Goal: Transaction & Acquisition: Purchase product/service

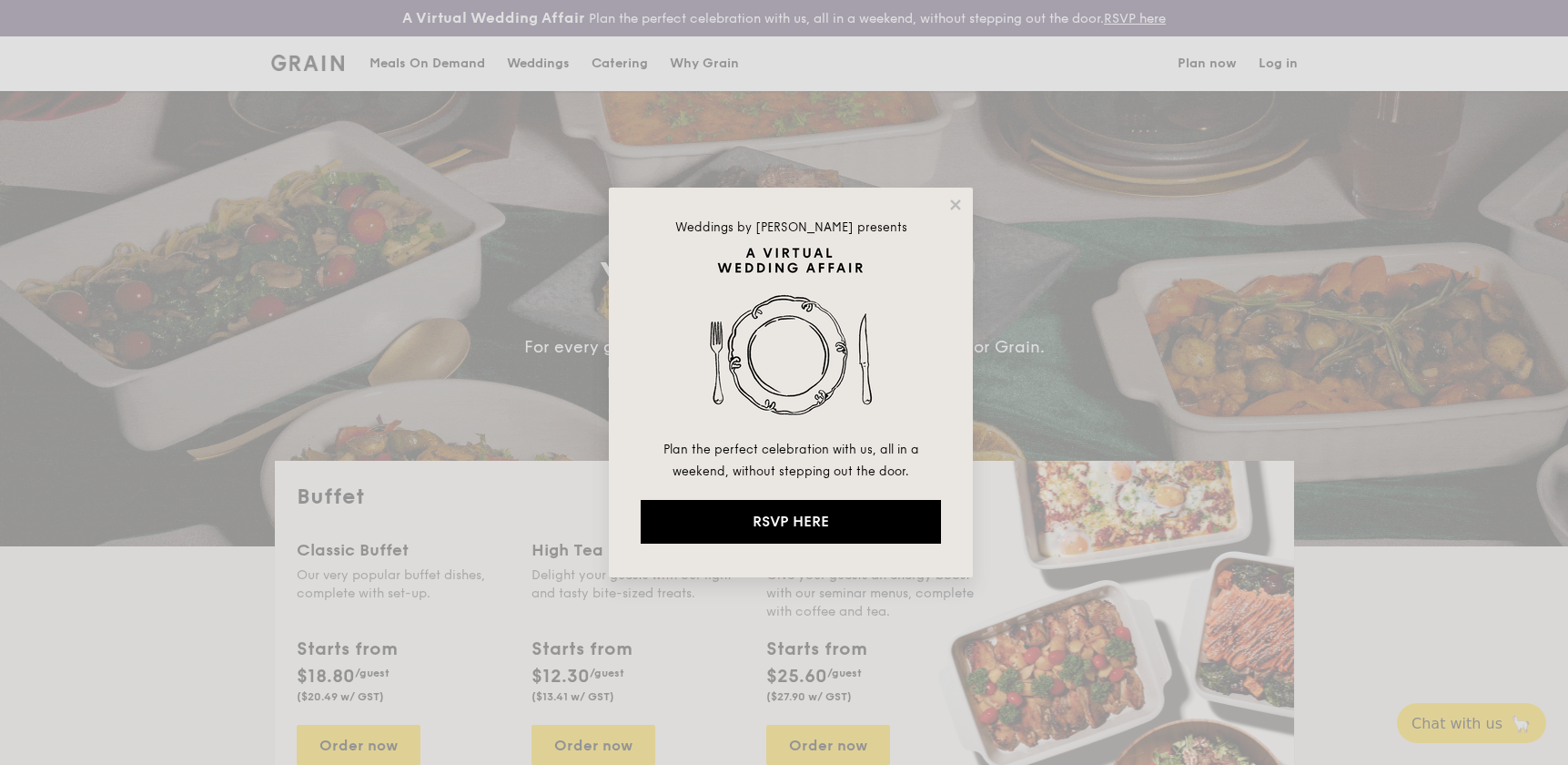
select select
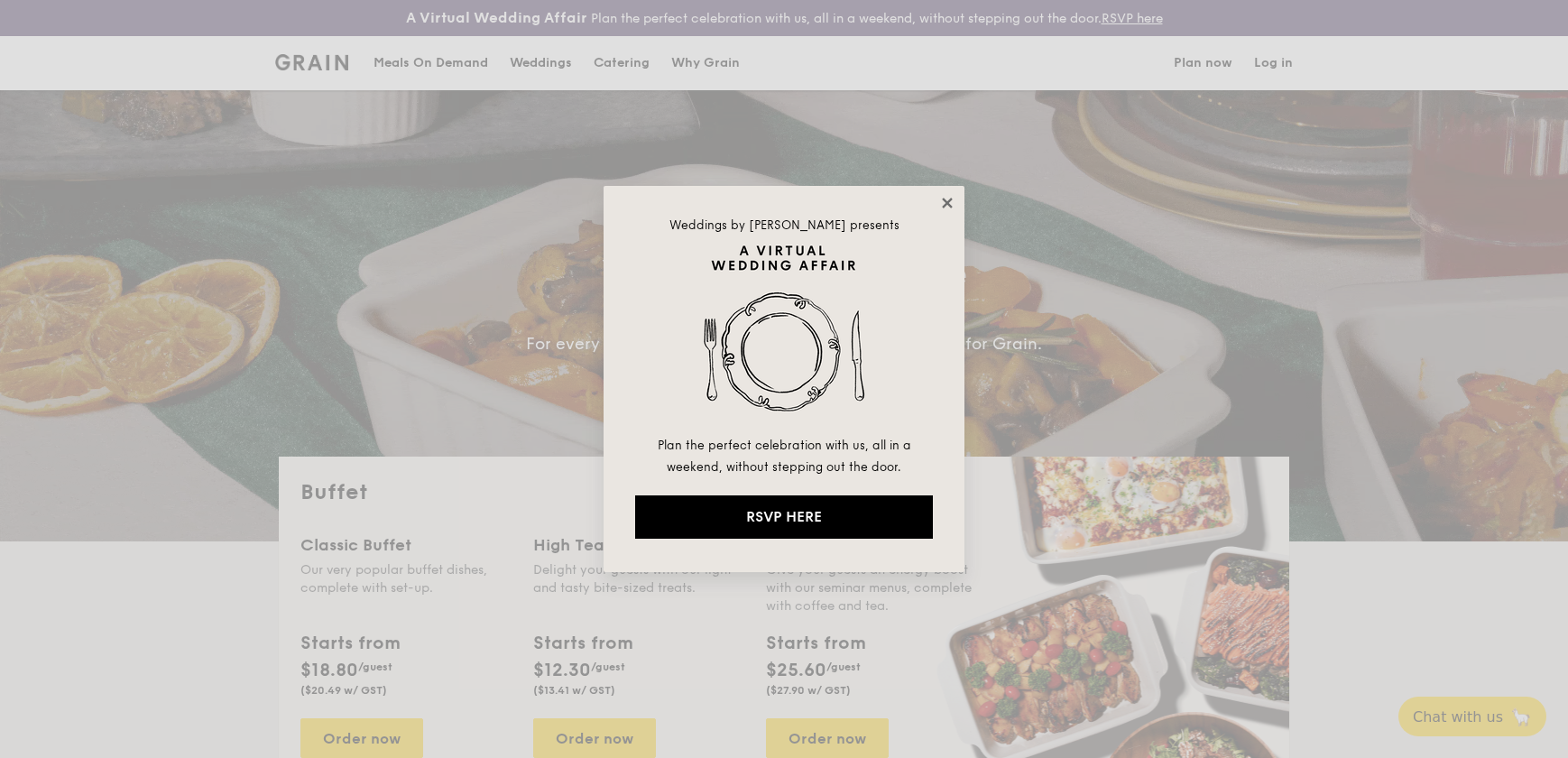
click at [943, 207] on icon at bounding box center [947, 203] width 16 height 16
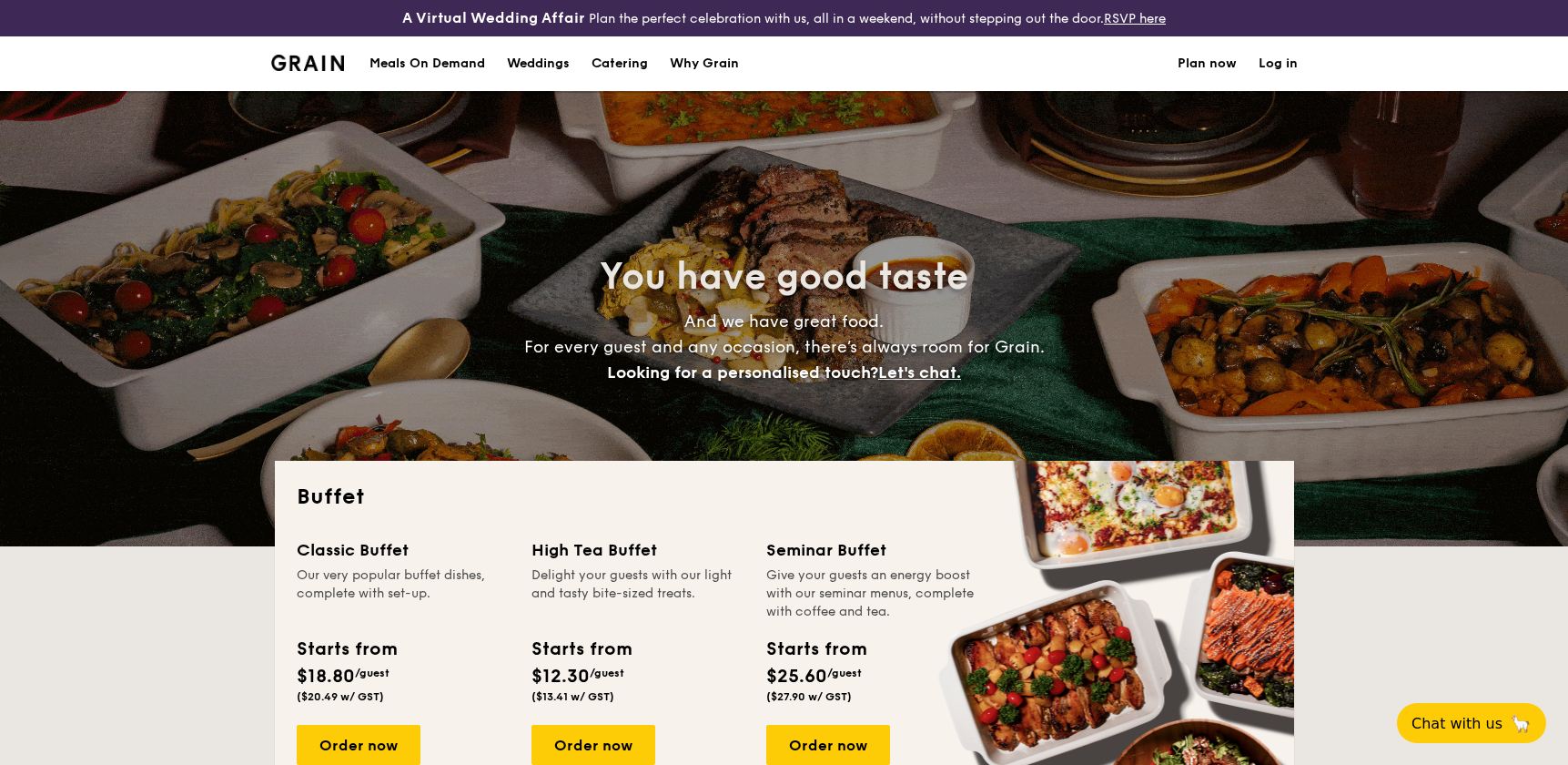
click at [410, 60] on div "Meals On Demand" at bounding box center [427, 64] width 116 height 55
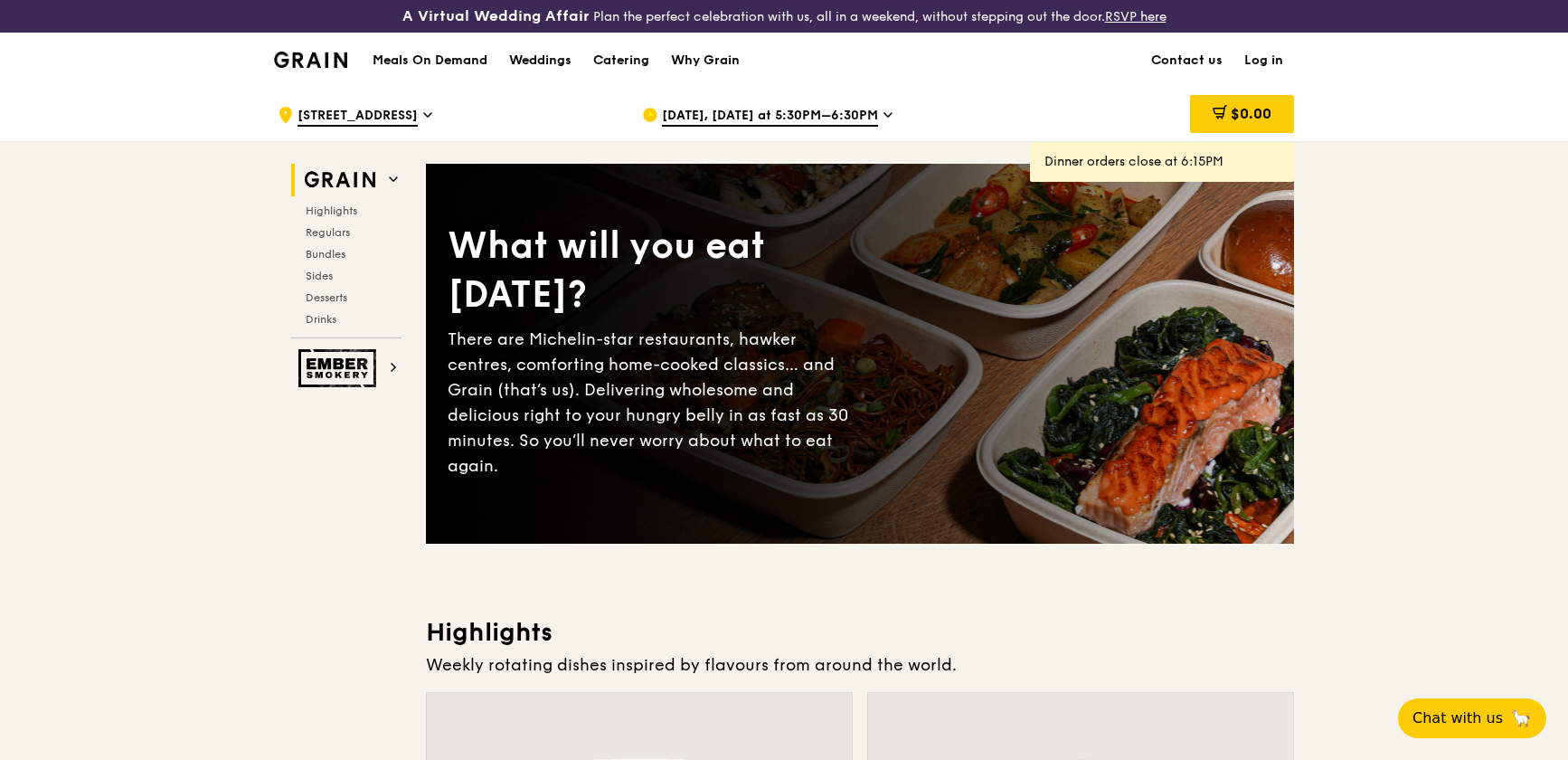
click at [728, 118] on span "[DATE], [DATE] at 5:30PM–6:30PM" at bounding box center [769, 117] width 216 height 20
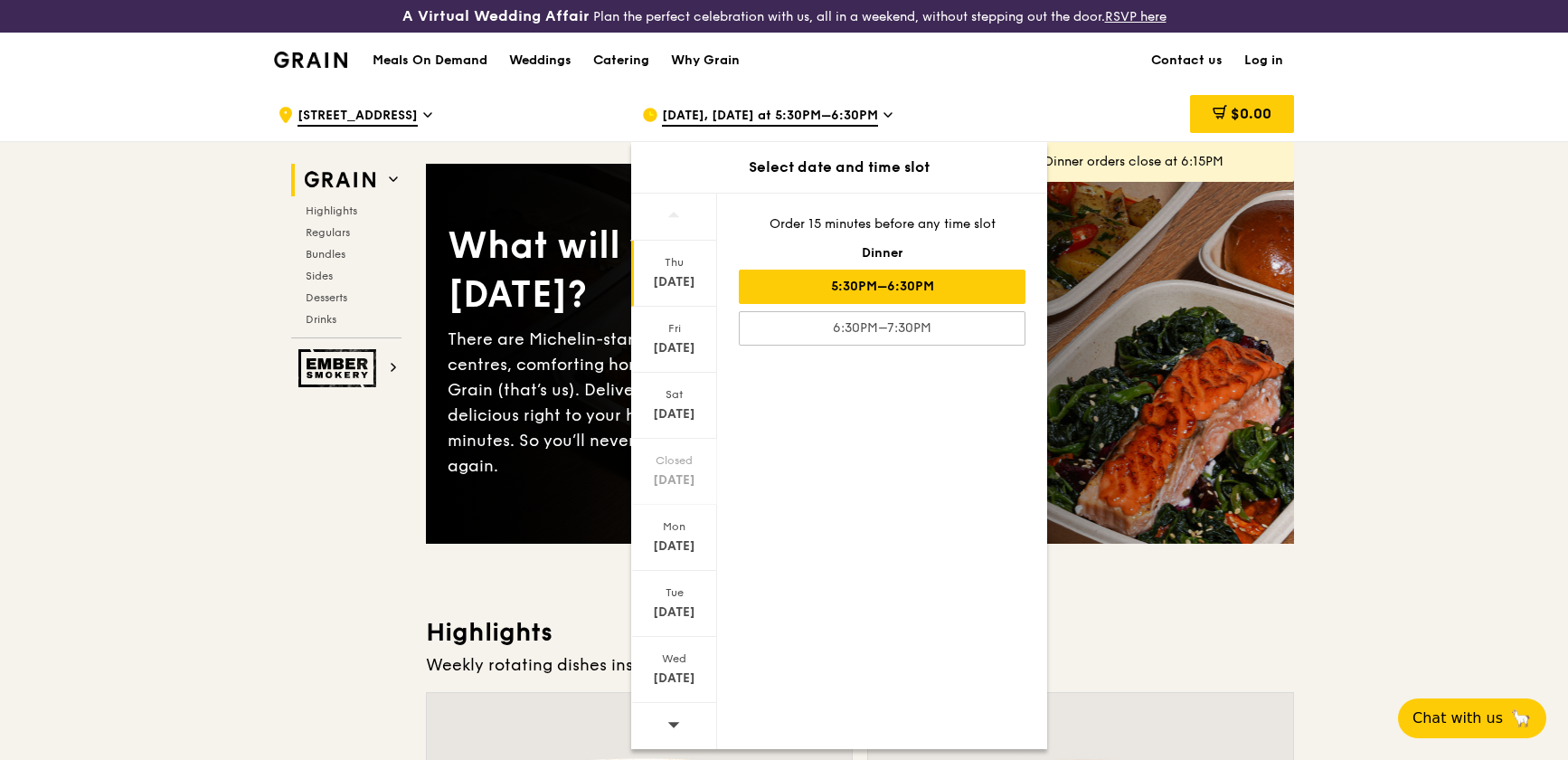
click at [672, 725] on icon at bounding box center [673, 724] width 12 height 5
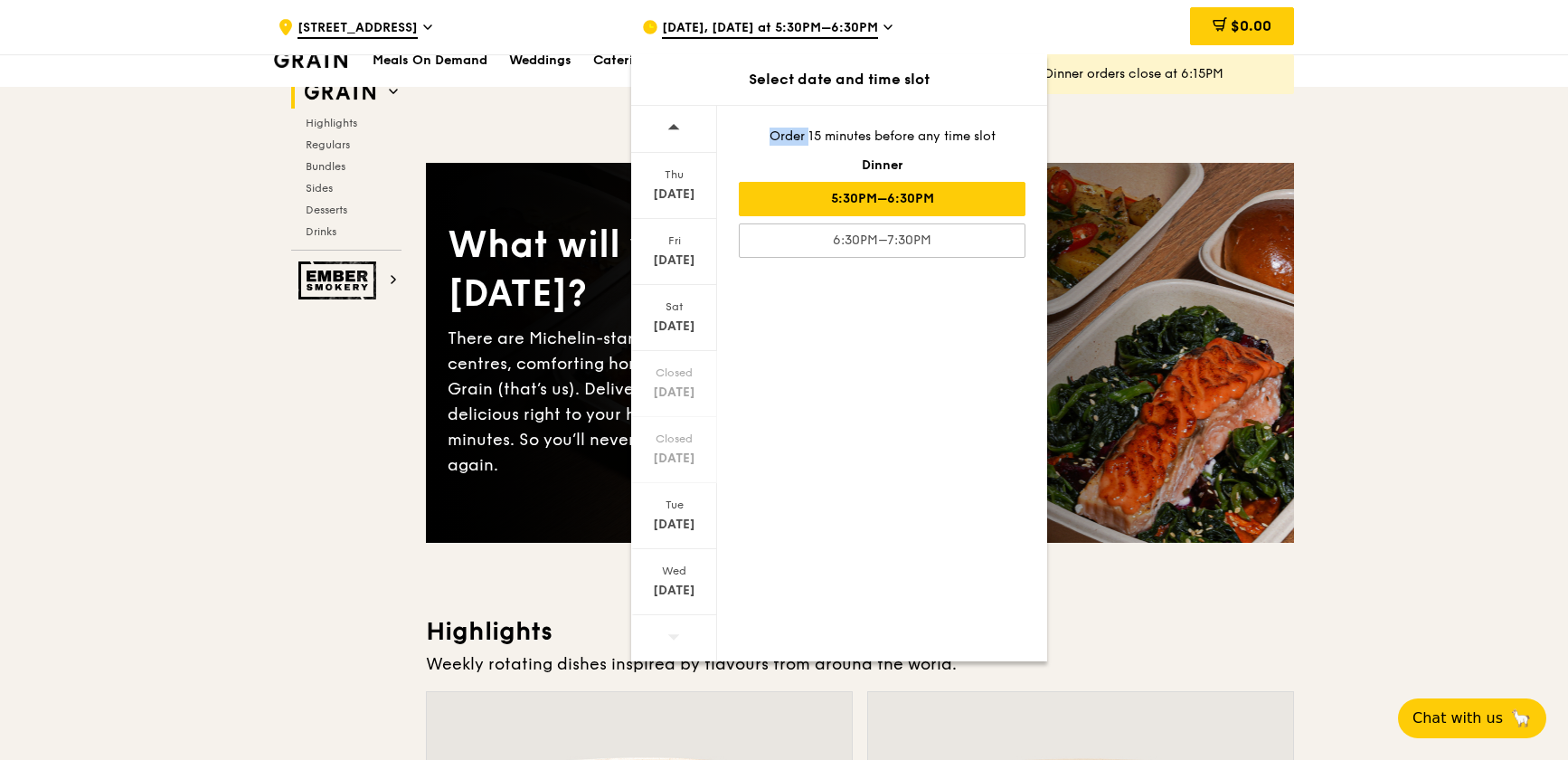
scroll to position [411, 0]
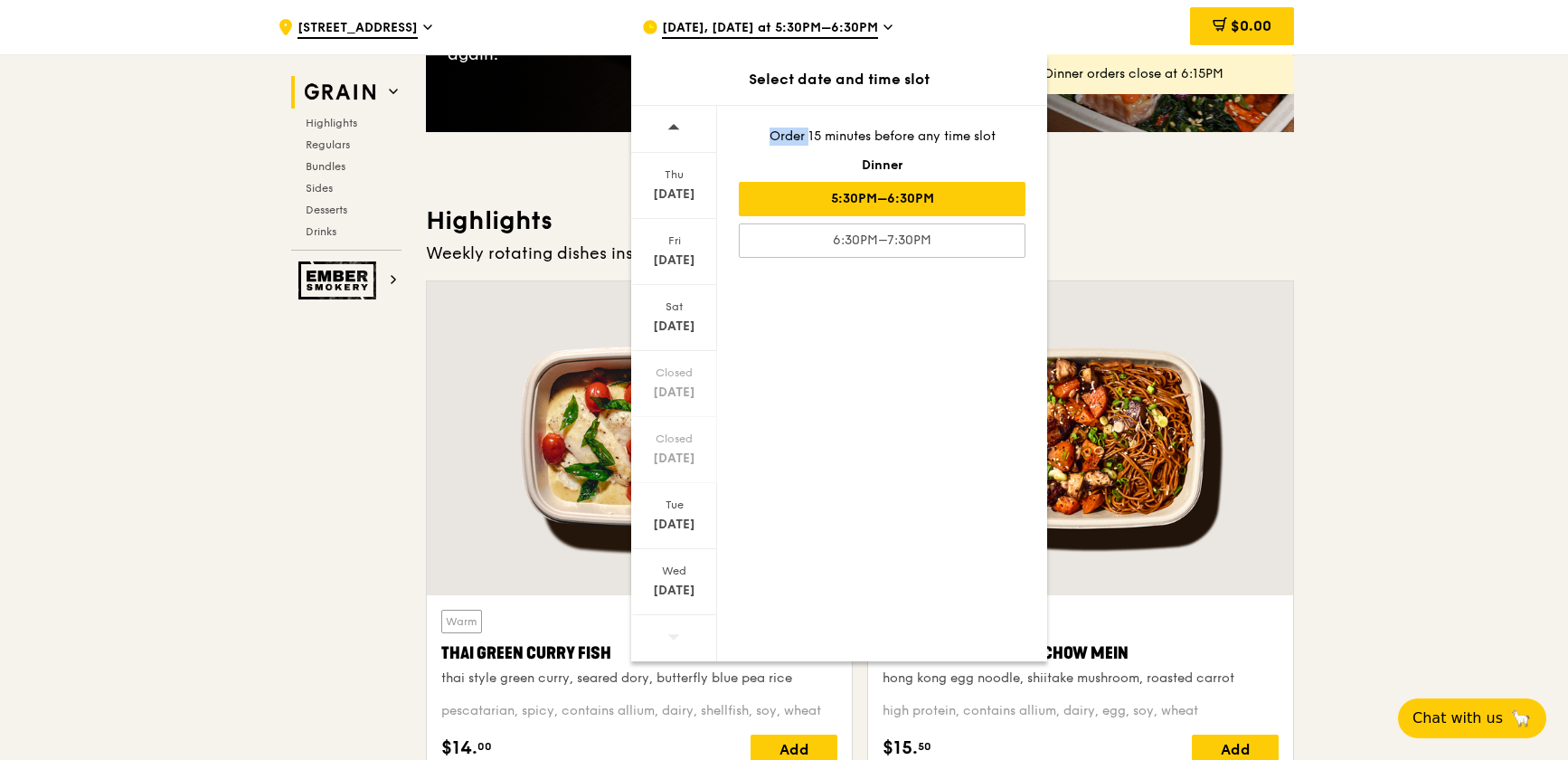
click at [674, 634] on icon at bounding box center [673, 637] width 12 height 5
click at [671, 634] on icon at bounding box center [673, 637] width 12 height 5
